Goal: Information Seeking & Learning: Learn about a topic

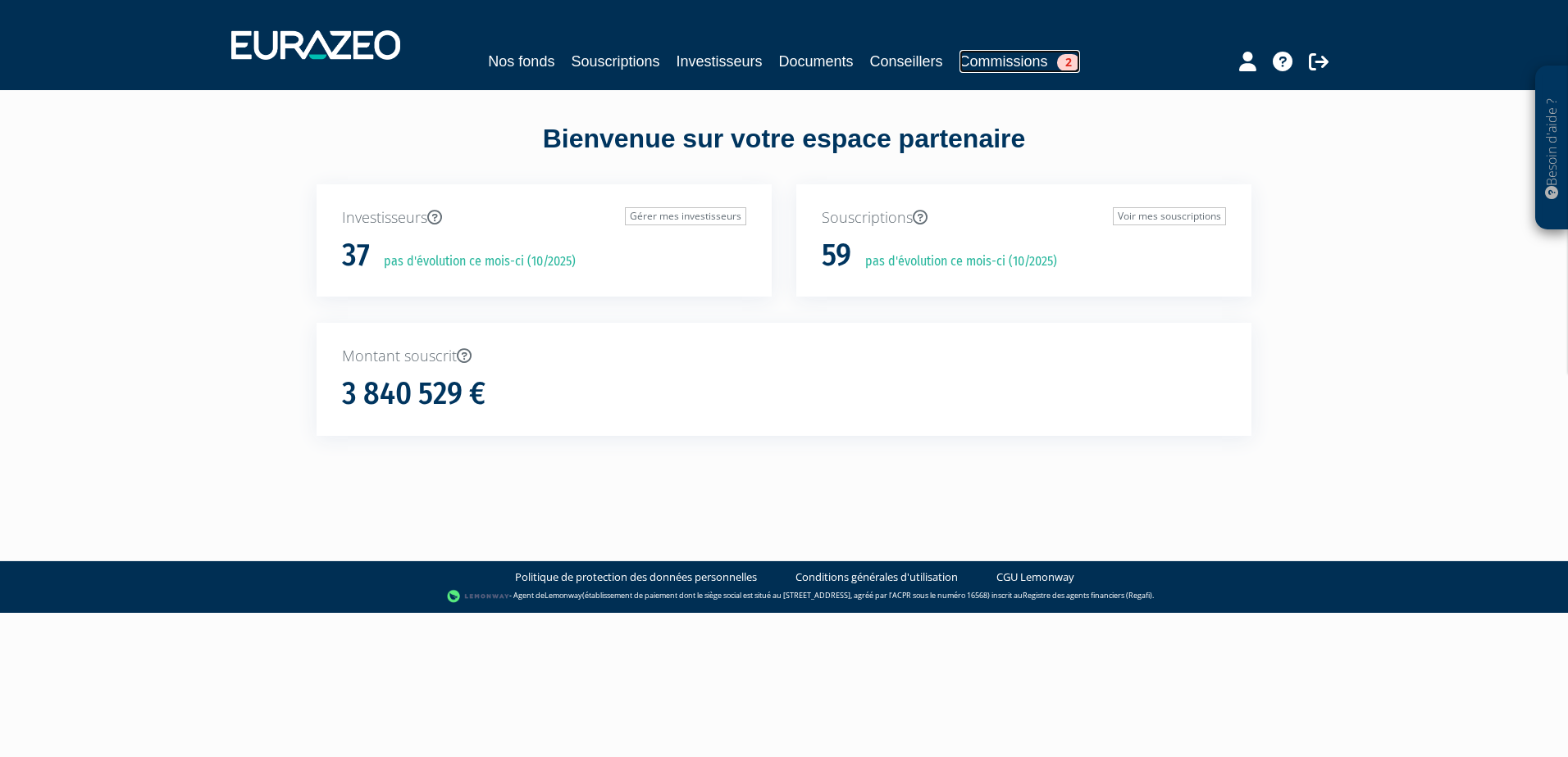
click at [1021, 69] on link "Commissions 2" at bounding box center [1020, 61] width 120 height 23
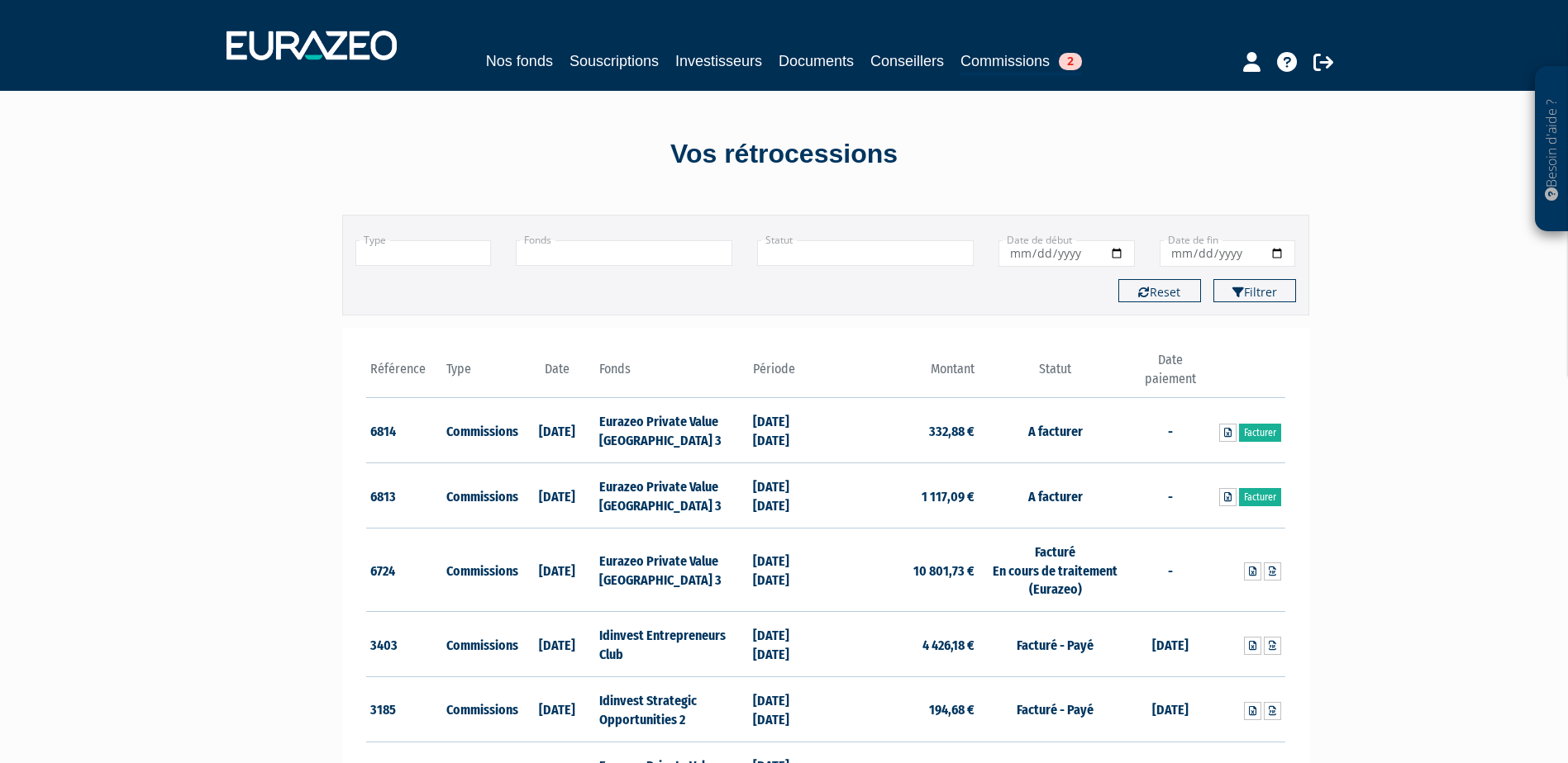
scroll to position [83, 0]
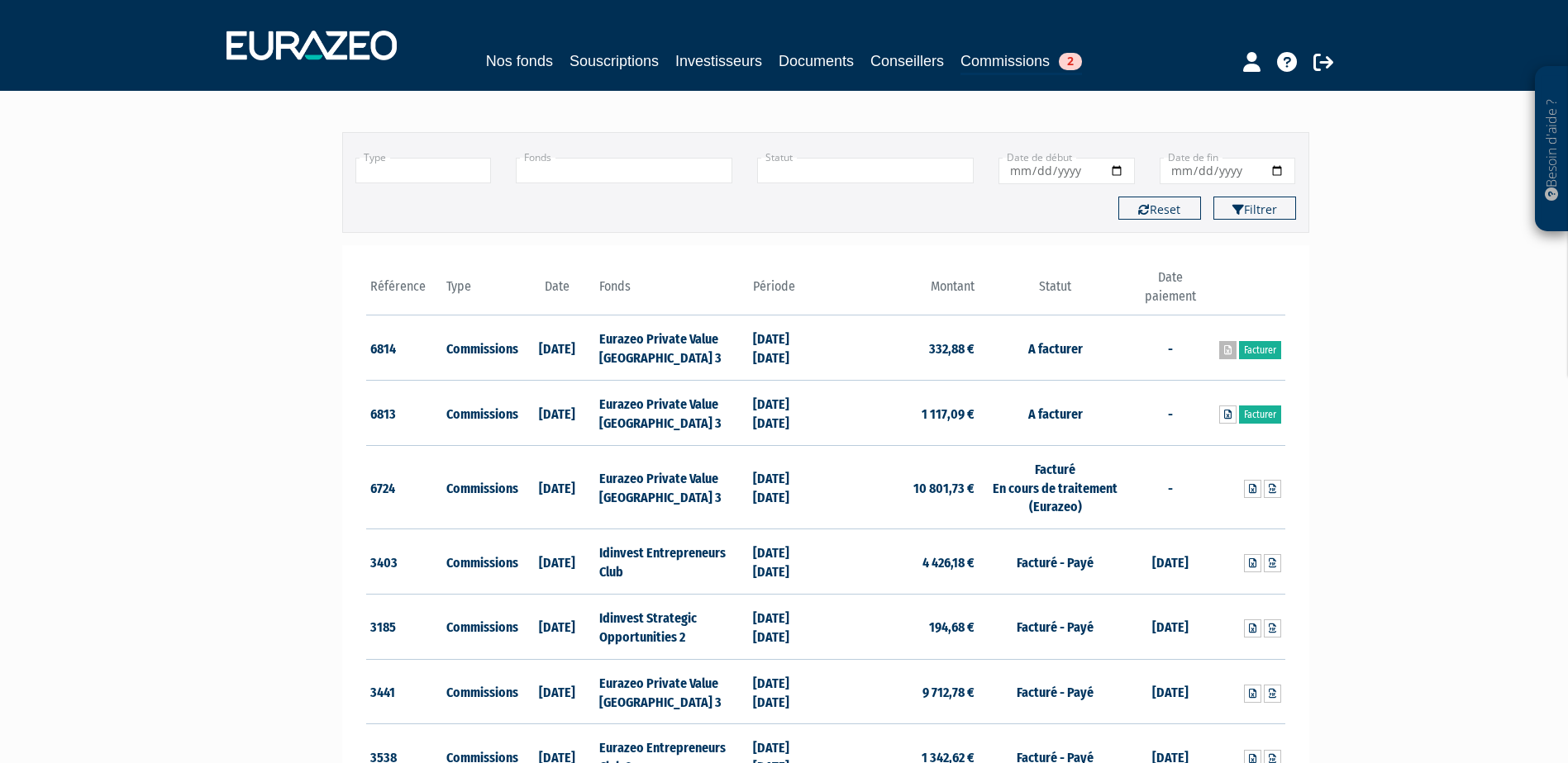
click at [1221, 354] on link at bounding box center [1228, 350] width 17 height 18
click at [1231, 413] on link at bounding box center [1228, 414] width 17 height 18
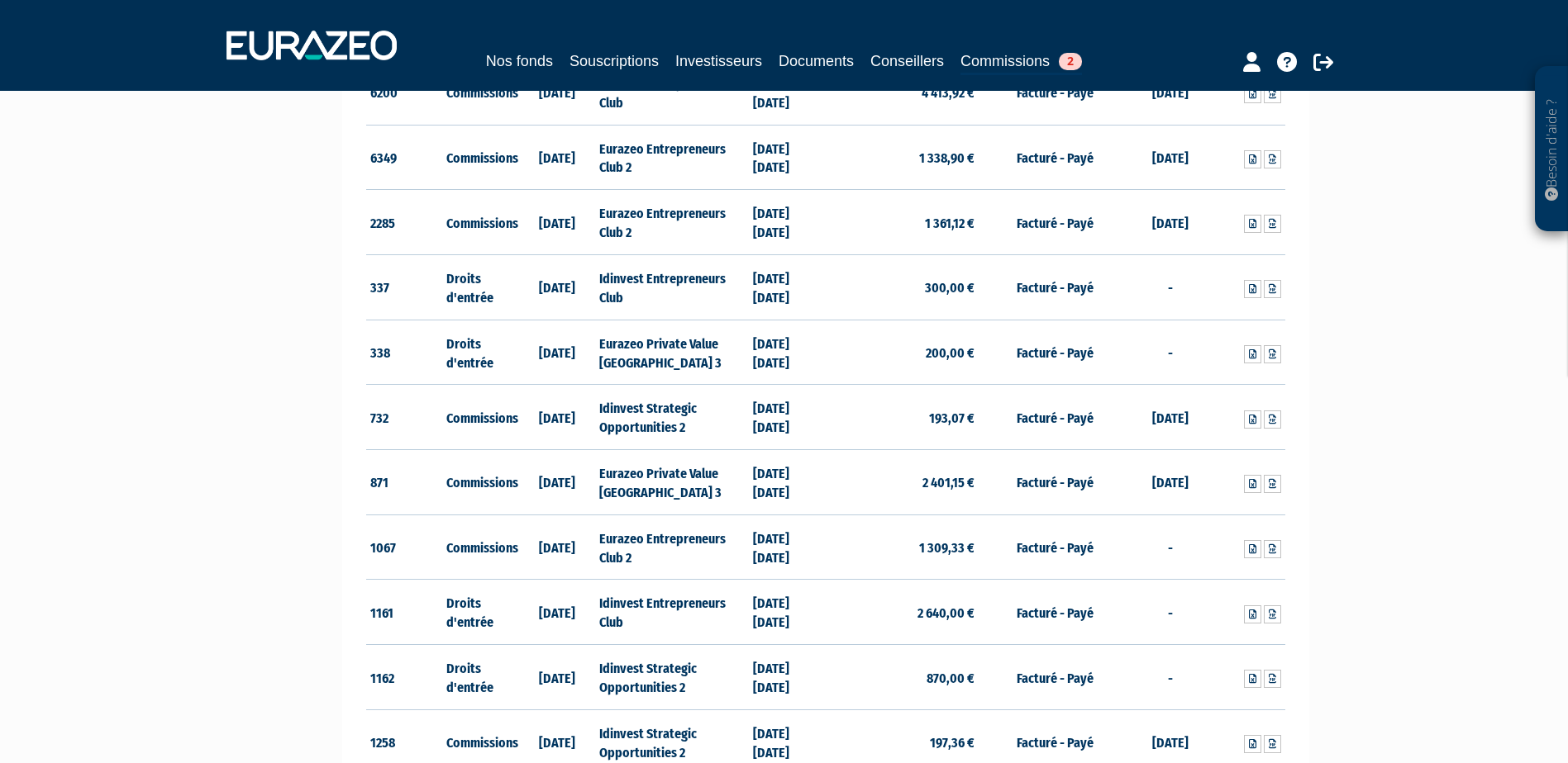
scroll to position [1487, 0]
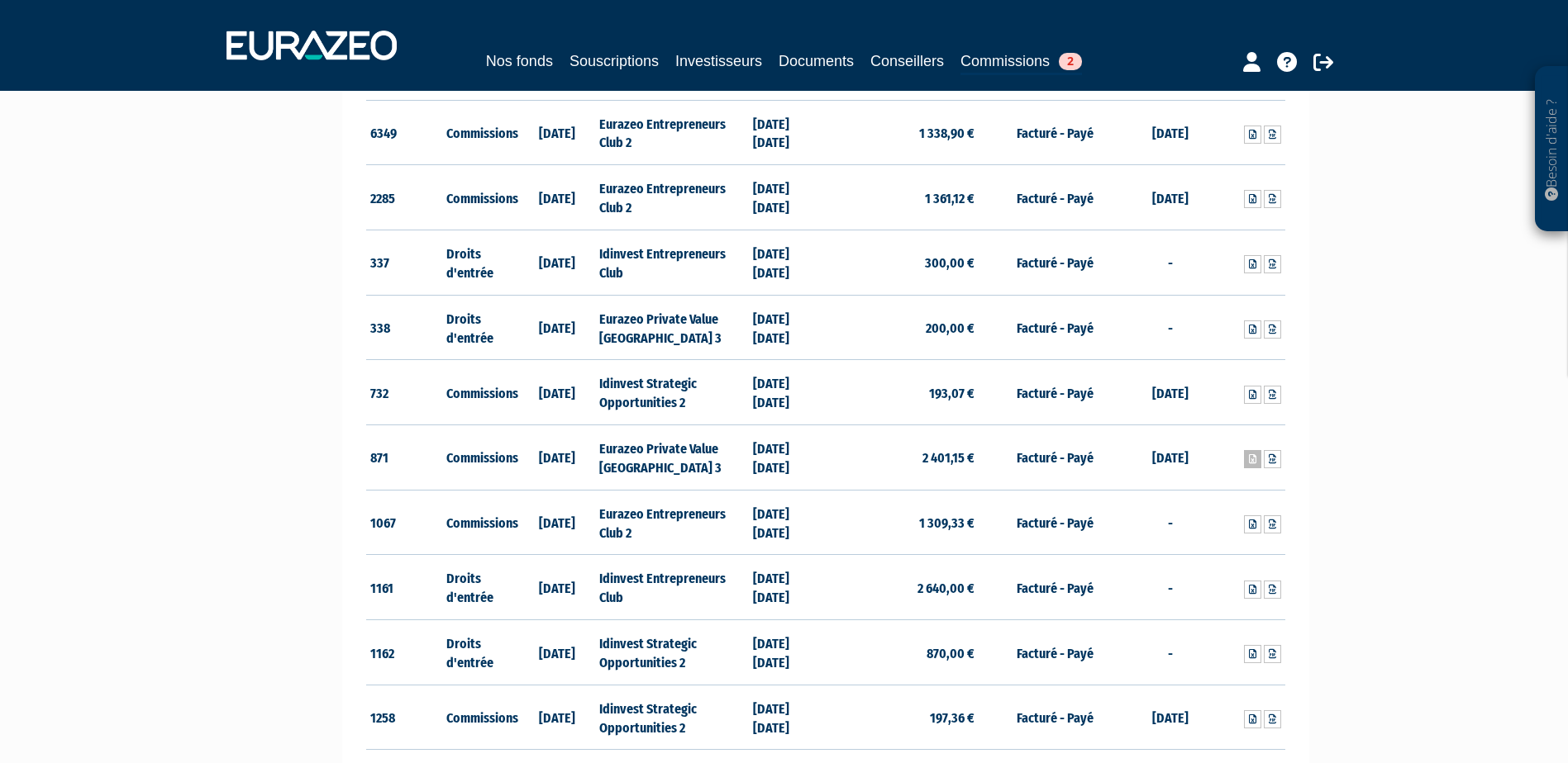
click at [1249, 455] on icon at bounding box center [1253, 459] width 8 height 10
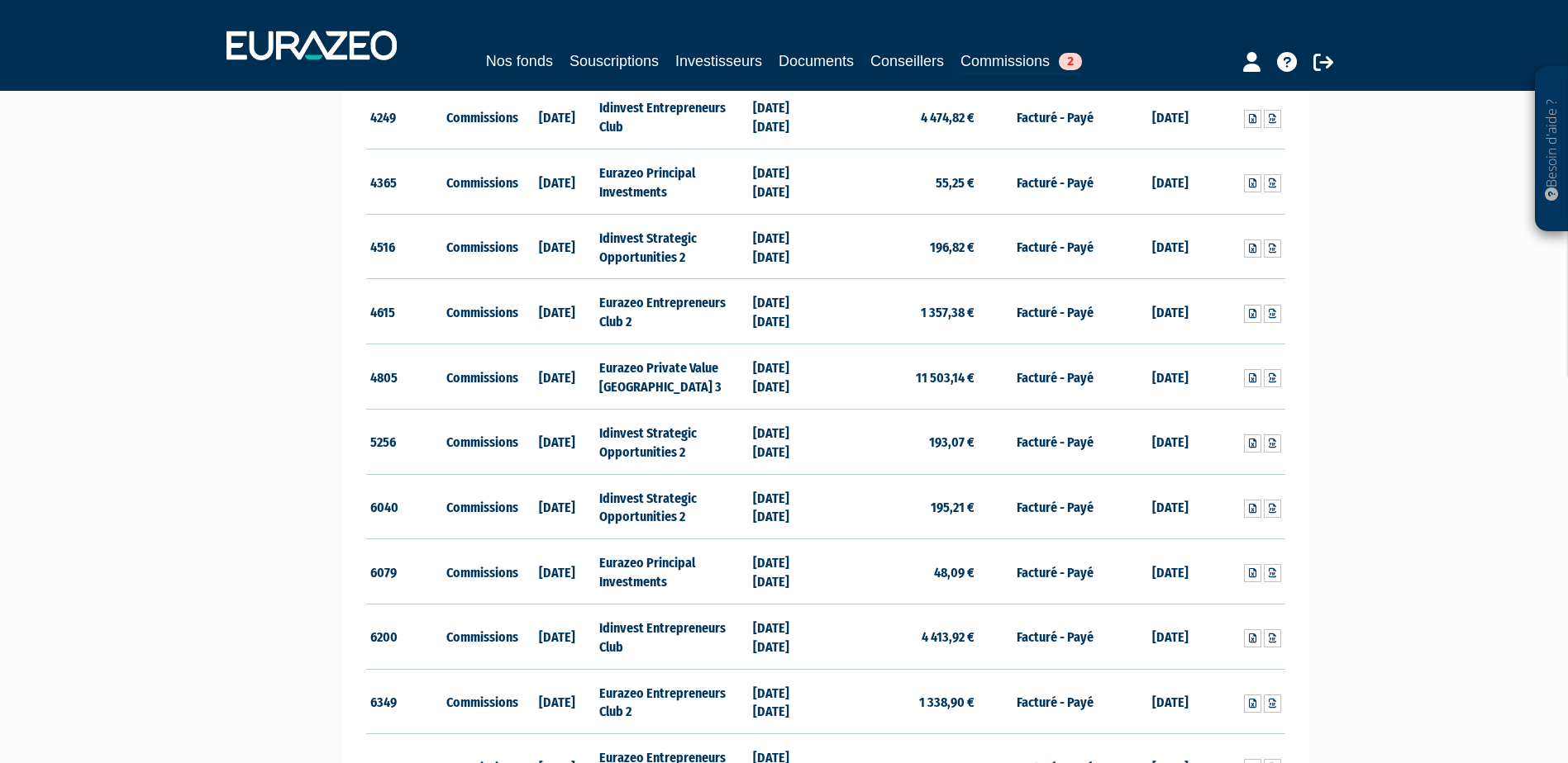
scroll to position [826, 0]
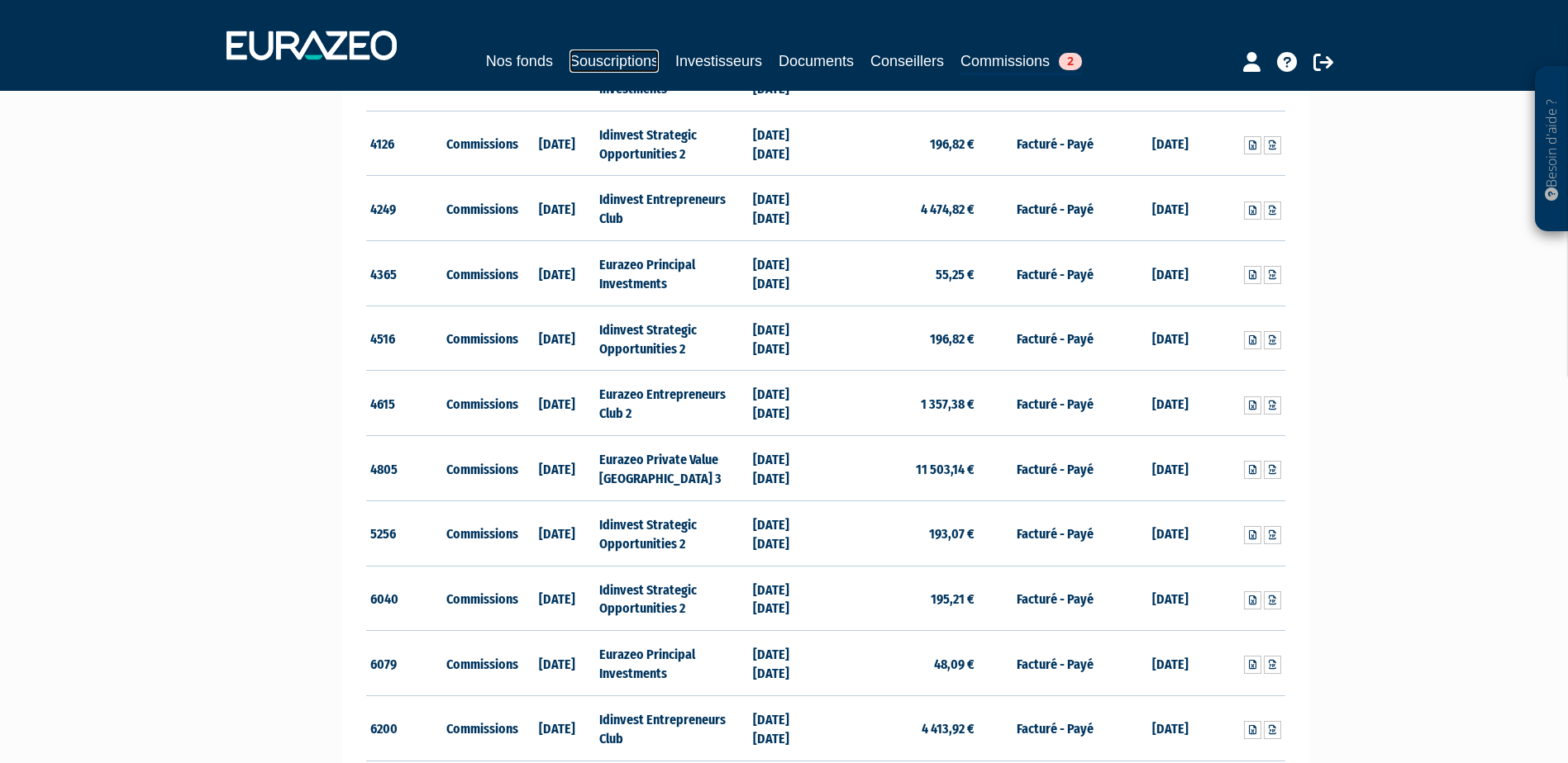
click at [606, 62] on link "Souscriptions" at bounding box center [613, 62] width 89 height 23
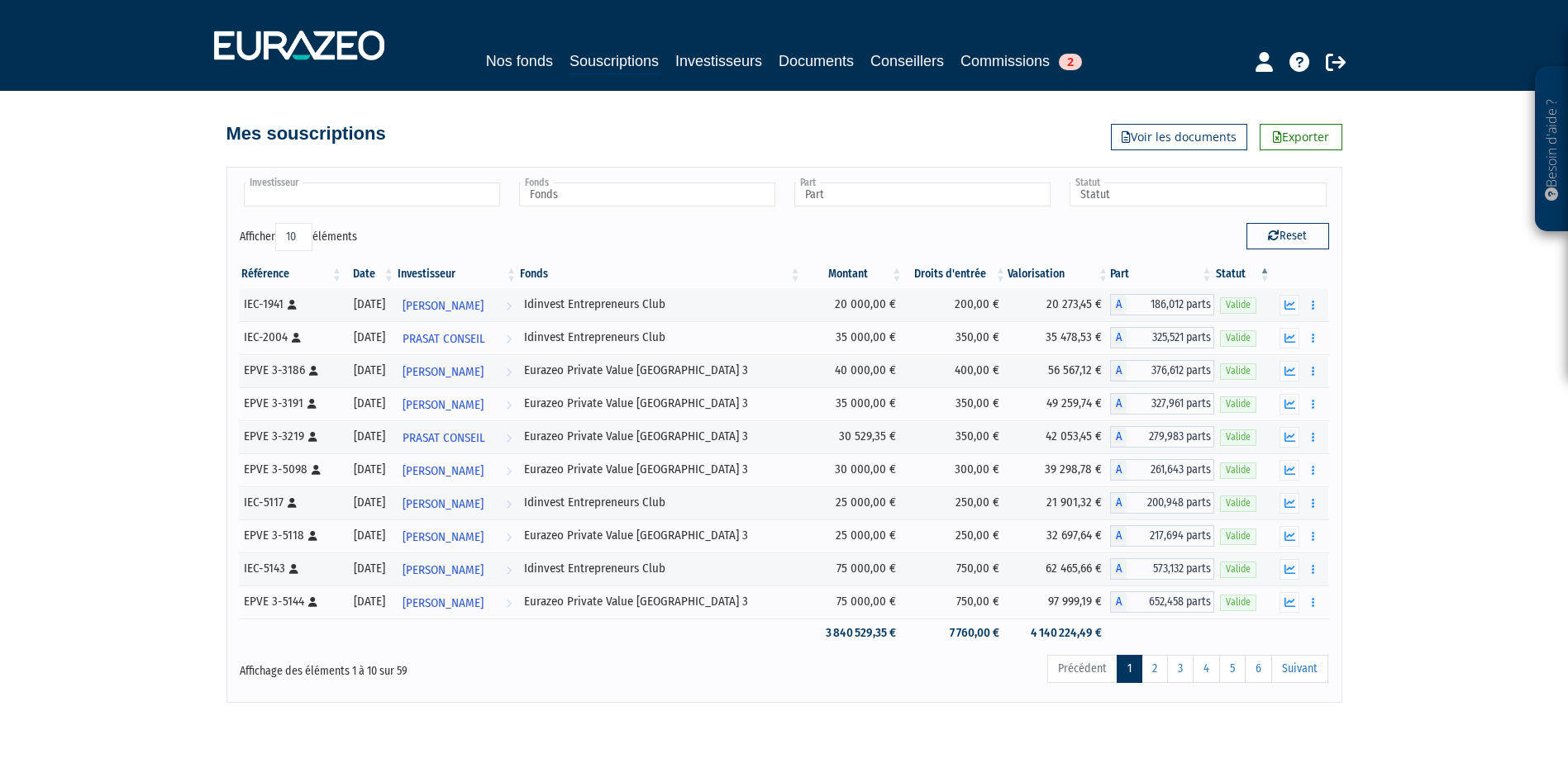
click at [403, 185] on input "text" at bounding box center [372, 194] width 256 height 24
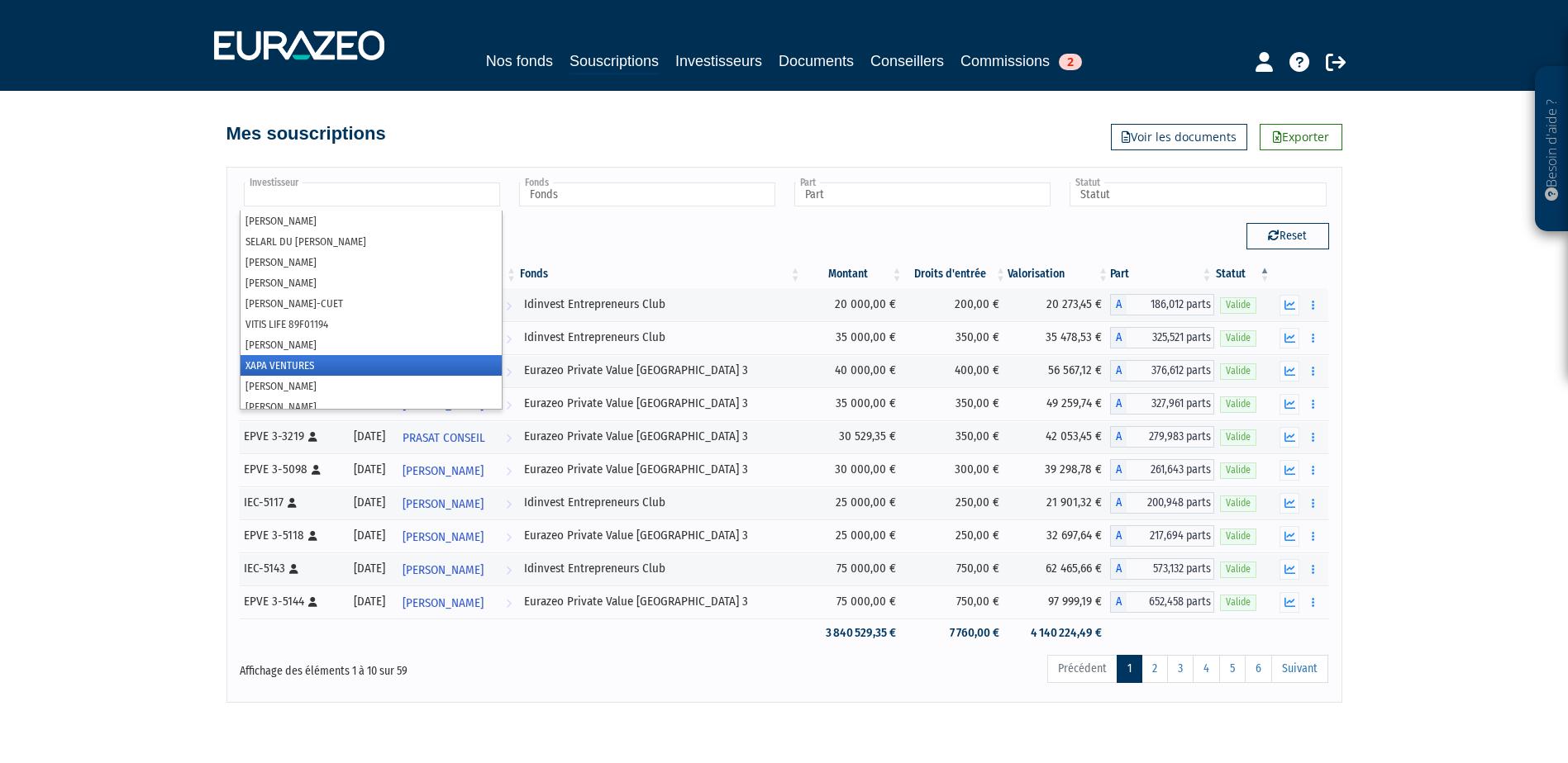
scroll to position [586, 0]
click at [68, 239] on div "Besoin d'aide ? × J'ai besoin d'aide Si vous avez une question à propos du fonc…" at bounding box center [784, 352] width 1568 height 703
type input "Investisseur"
